Goal: Connect with others: Connect with other users

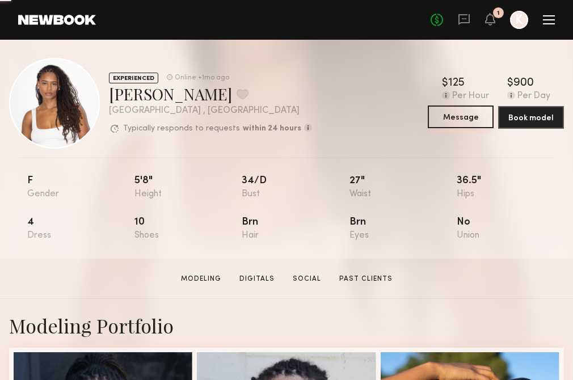
click at [458, 112] on button "Message" at bounding box center [460, 116] width 66 height 23
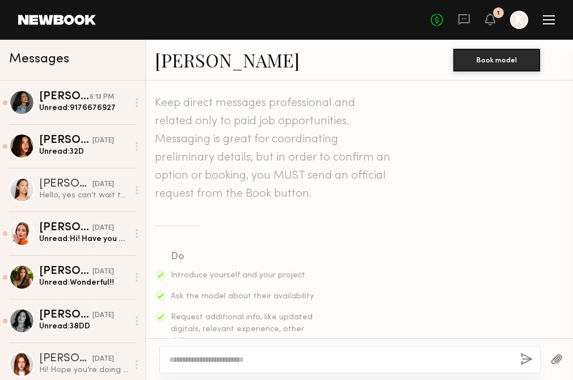
scroll to position [491, 0]
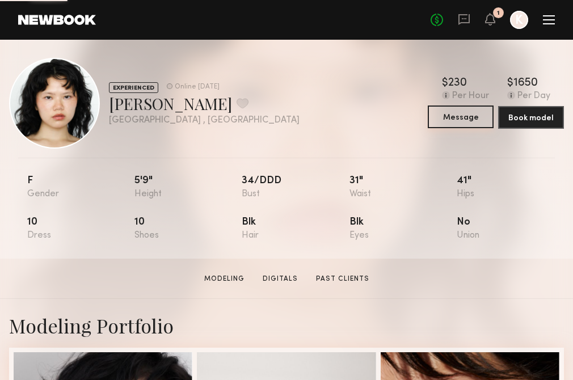
click at [444, 118] on button "Message" at bounding box center [460, 116] width 66 height 23
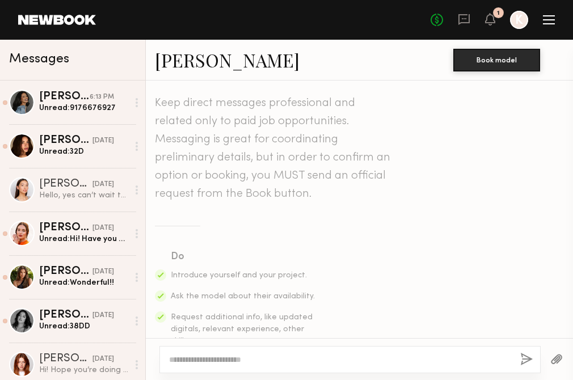
scroll to position [1012, 0]
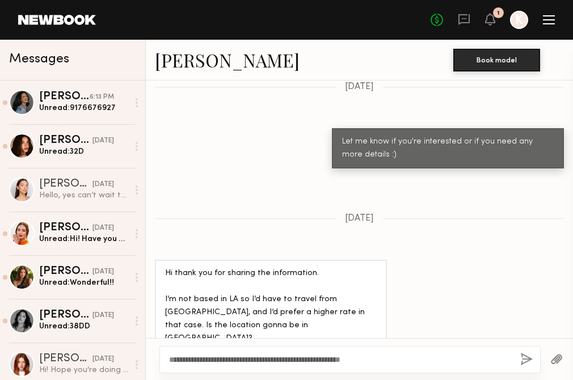
type textarea "**********"
click at [531, 357] on button "button" at bounding box center [526, 360] width 12 height 14
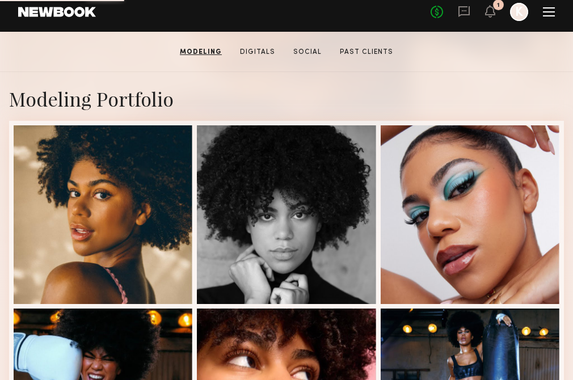
scroll to position [169, 0]
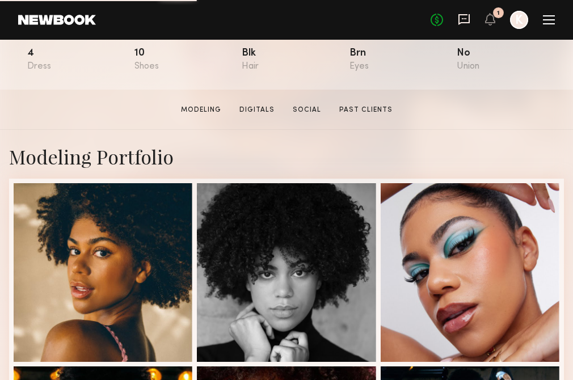
click at [467, 23] on icon at bounding box center [463, 19] width 12 height 12
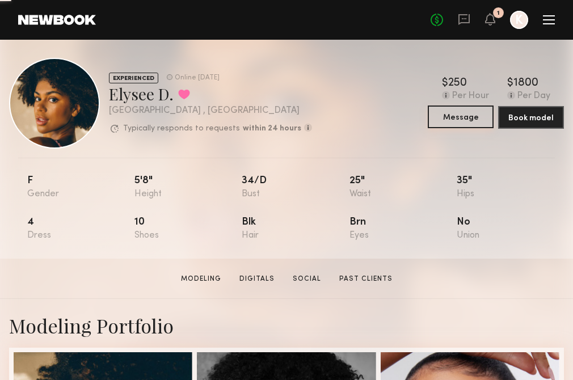
click at [446, 118] on button "Message" at bounding box center [460, 116] width 66 height 23
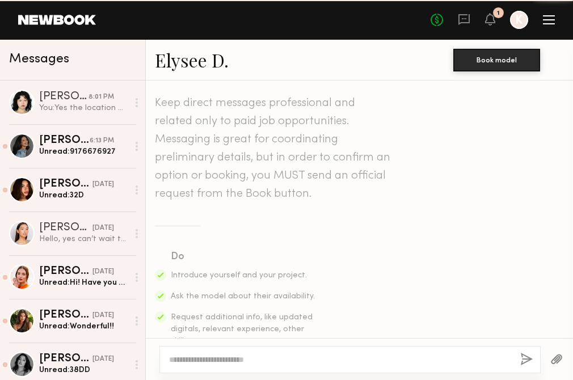
scroll to position [374, 0]
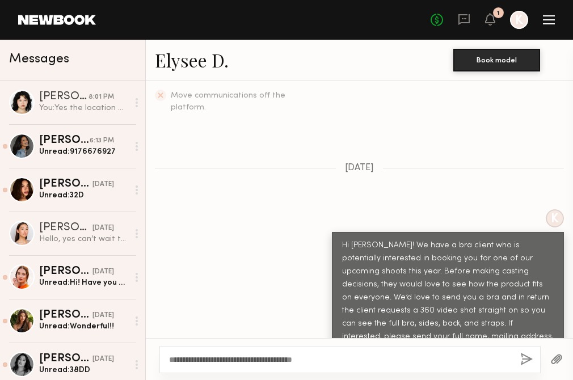
type textarea "**********"
click at [528, 351] on div "**********" at bounding box center [349, 359] width 381 height 27
click at [523, 357] on button "button" at bounding box center [526, 360] width 12 height 14
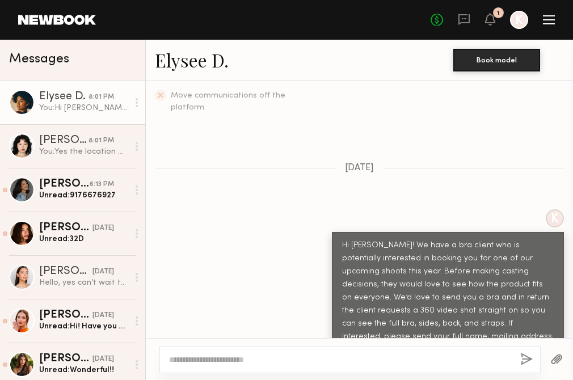
scroll to position [578, 0]
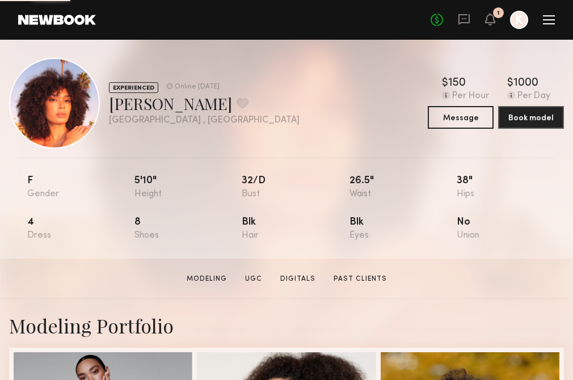
click at [443, 105] on div "$ Typical rate set by model. Can vary by project & usage. 150 Per Hour $ Typica…" at bounding box center [495, 103] width 136 height 51
click at [444, 125] on button "Message" at bounding box center [460, 116] width 66 height 23
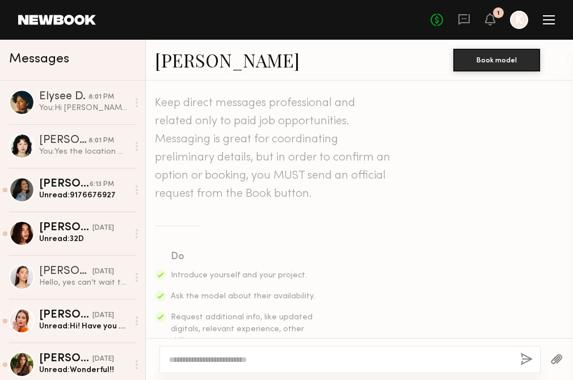
scroll to position [491, 0]
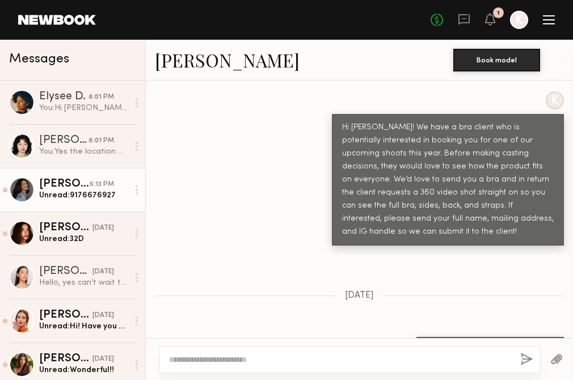
click at [74, 196] on div "Unread: 9176676927" at bounding box center [83, 195] width 89 height 11
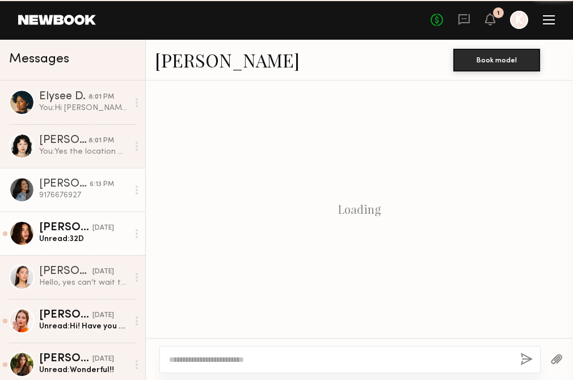
scroll to position [1045, 0]
